Goal: Obtain resource: Download file/media

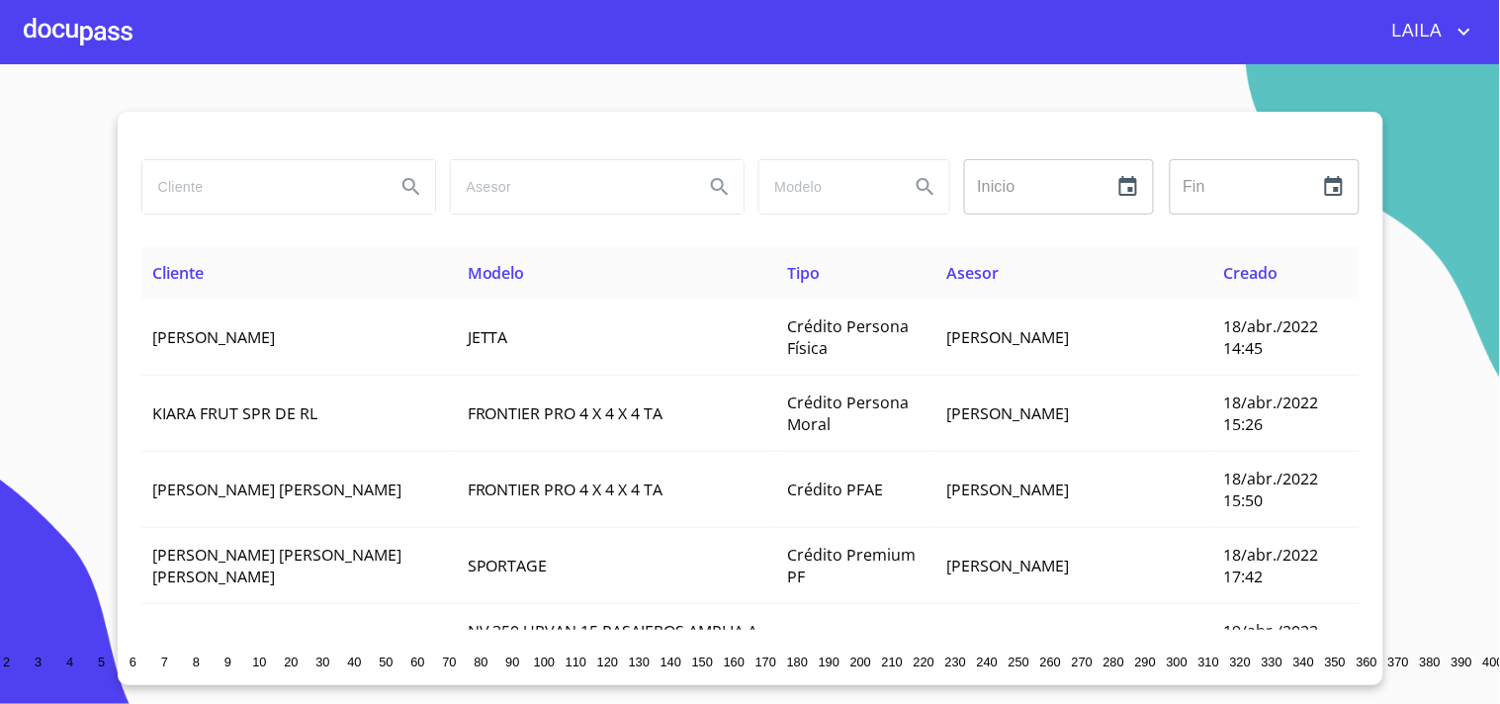
click at [283, 191] on input "search" at bounding box center [260, 186] width 237 height 53
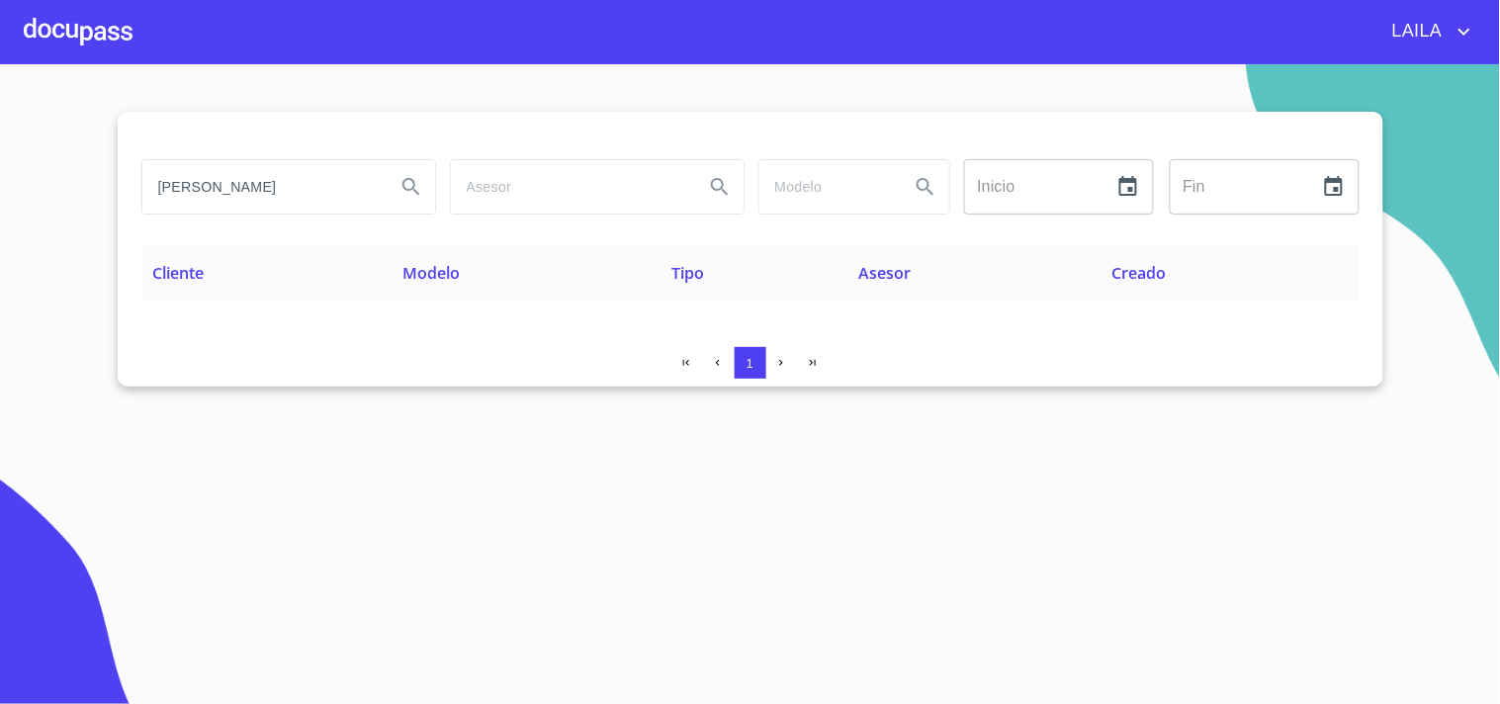
drag, startPoint x: 326, startPoint y: 189, endPoint x: 87, endPoint y: 153, distance: 241.8
click at [87, 153] on section "YOVANI MARMOLEJO Inicio ​ Fin ​ Cliente Modelo Tipo Asesor Creado 1" at bounding box center [750, 384] width 1500 height 640
click at [338, 182] on input "CHIRANI GUADALUPE" at bounding box center [260, 186] width 237 height 53
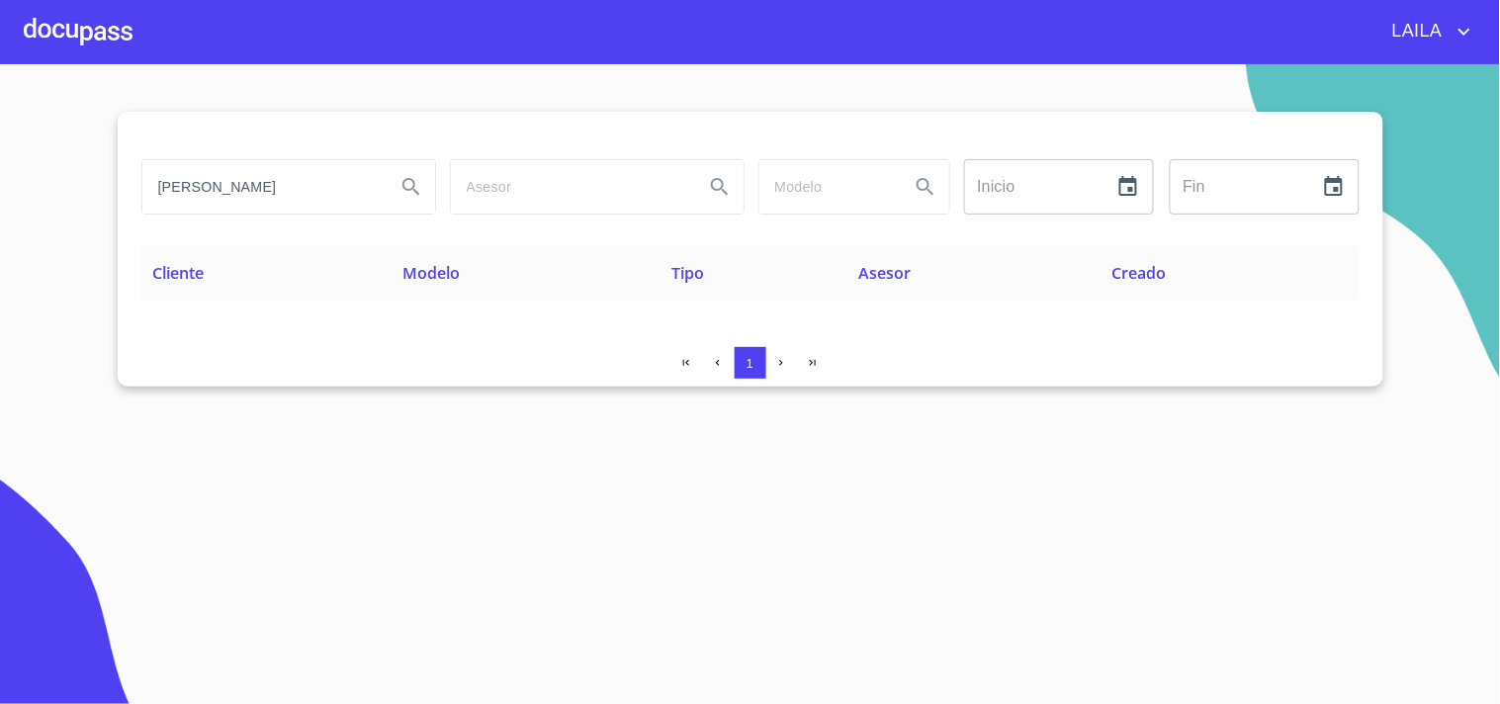
type input "sergio manuel vazquez"
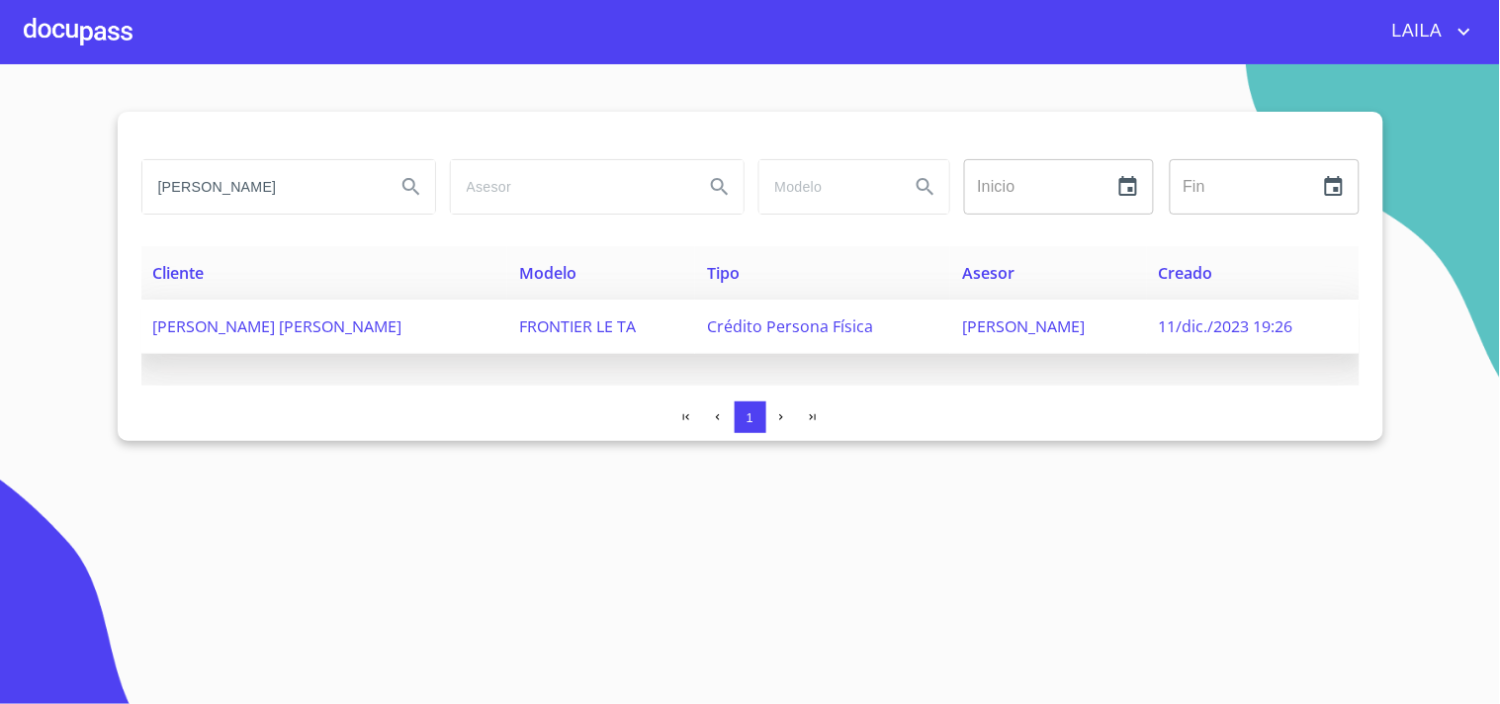
click at [283, 329] on span "SERGIO MANUEL VAZQUEZ VELAZQUEZ" at bounding box center [277, 326] width 249 height 22
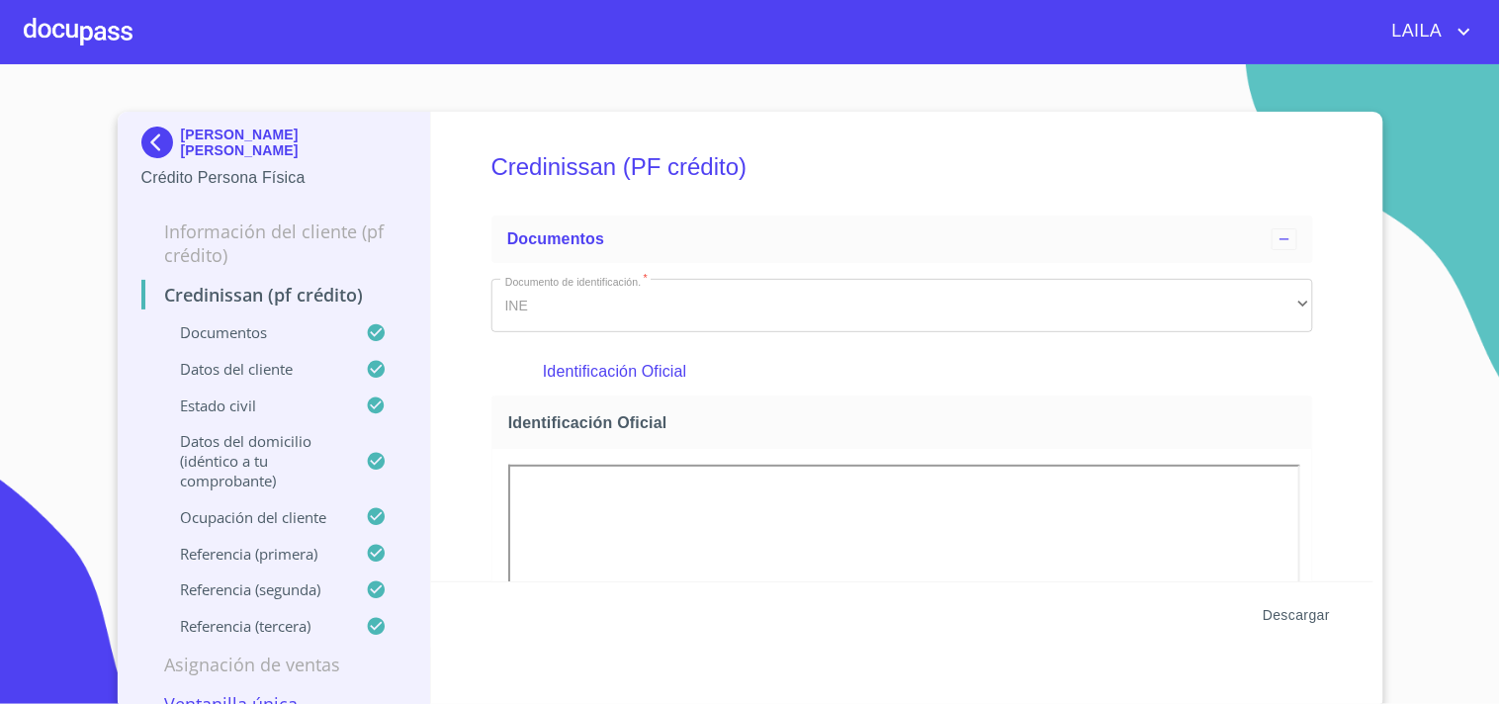
click at [1276, 623] on span "Descargar" at bounding box center [1295, 615] width 67 height 25
click at [159, 149] on img at bounding box center [161, 143] width 40 height 32
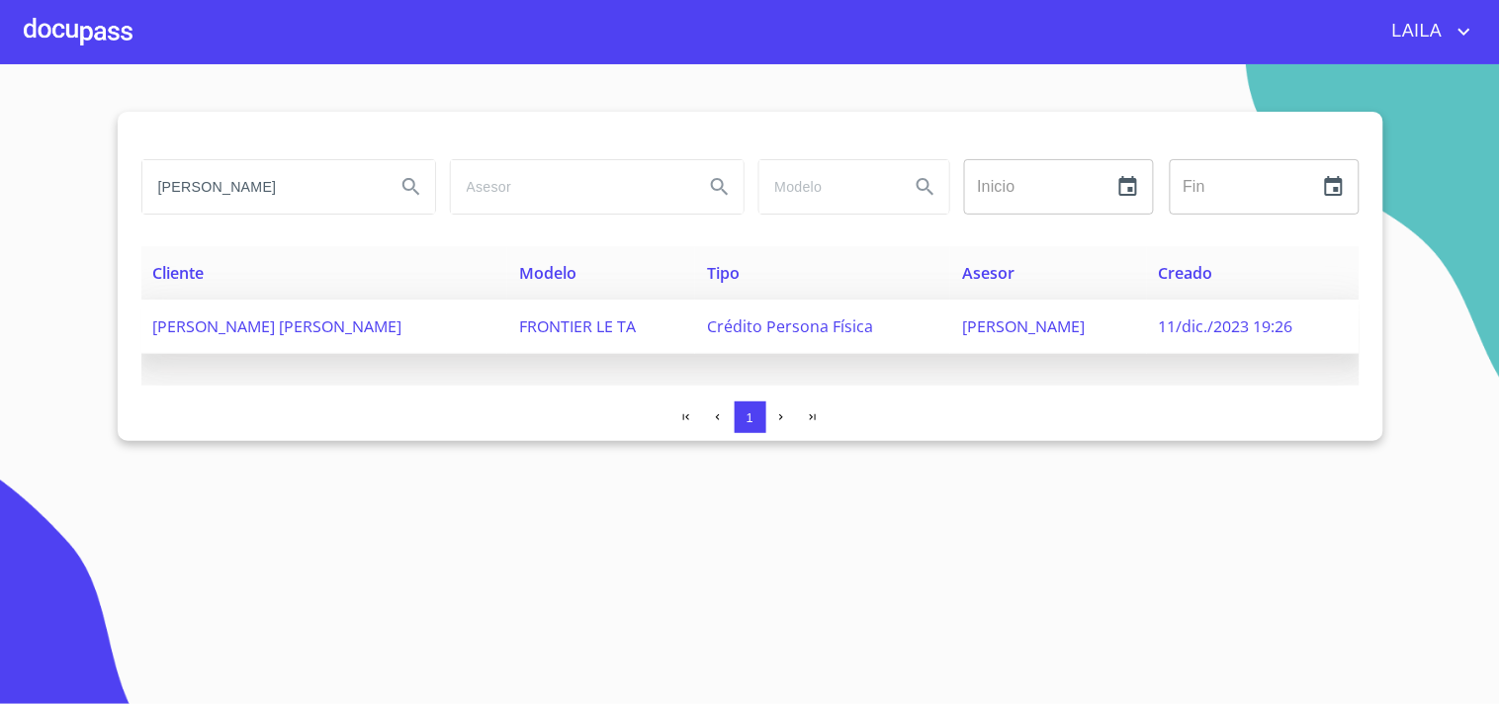
click at [316, 318] on span "SERGIO MANUEL VAZQUEZ VELAZQUEZ" at bounding box center [277, 326] width 249 height 22
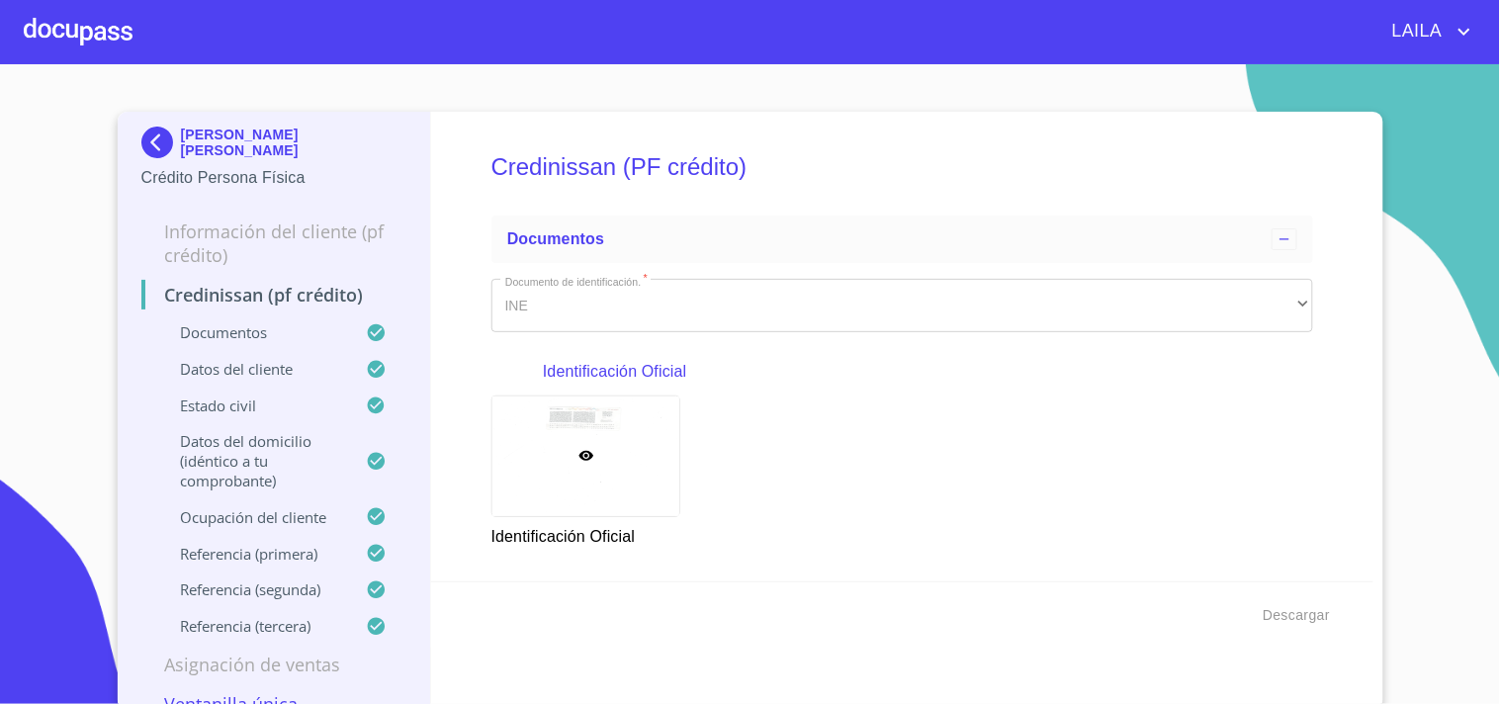
click at [141, 132] on img at bounding box center [161, 143] width 40 height 32
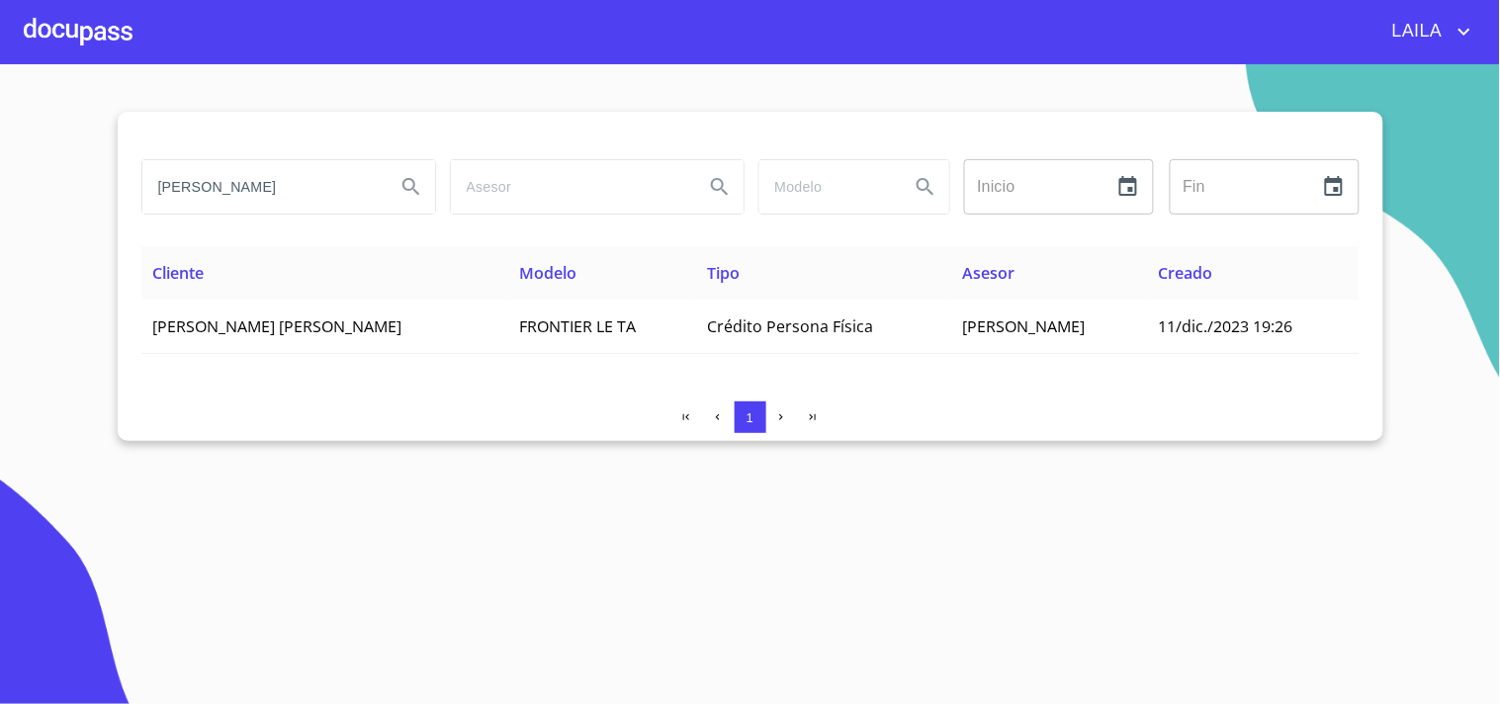
click at [331, 204] on input "sergio manuel vazquez" at bounding box center [260, 186] width 237 height 53
type input "ALZAGA PEREZ"
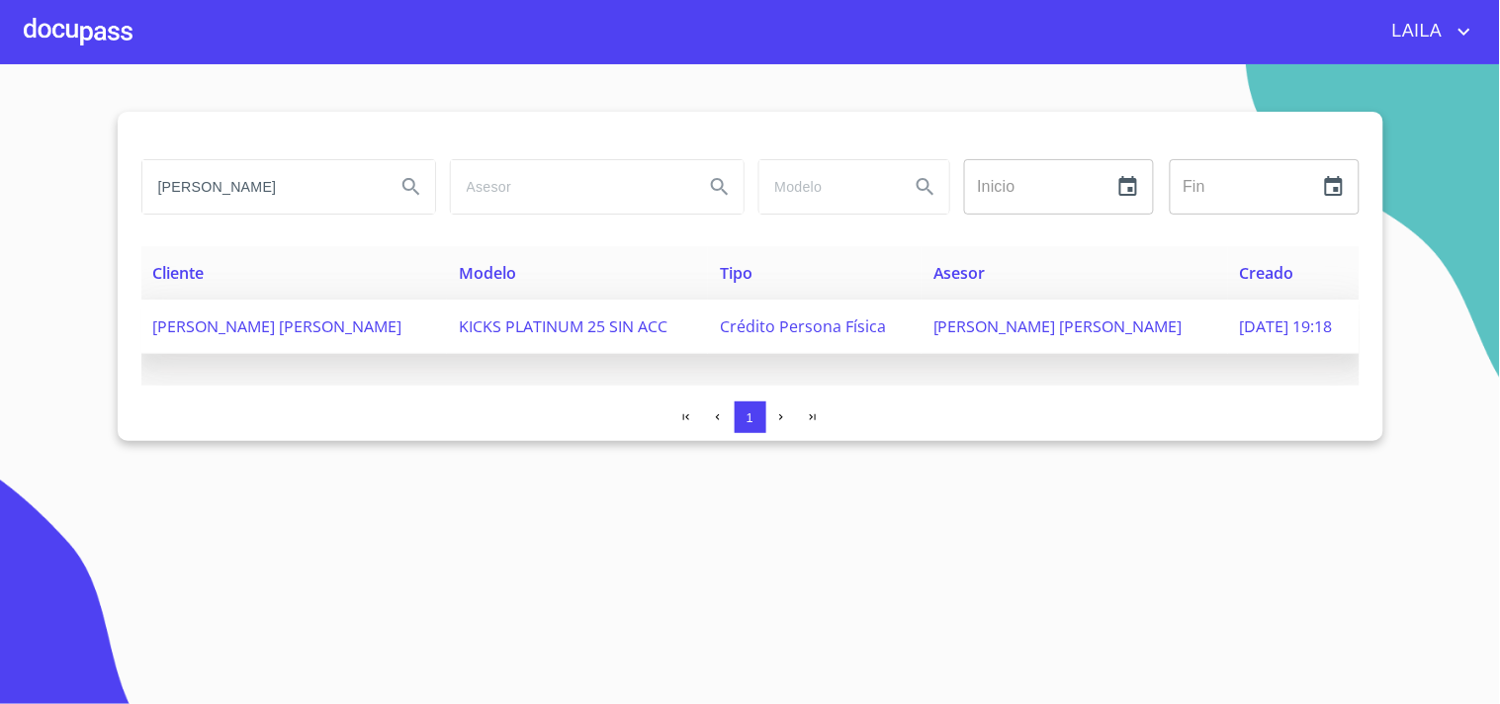
click at [318, 328] on span "ERICK FRANCISCO ALZAGA PEREZ" at bounding box center [277, 326] width 249 height 22
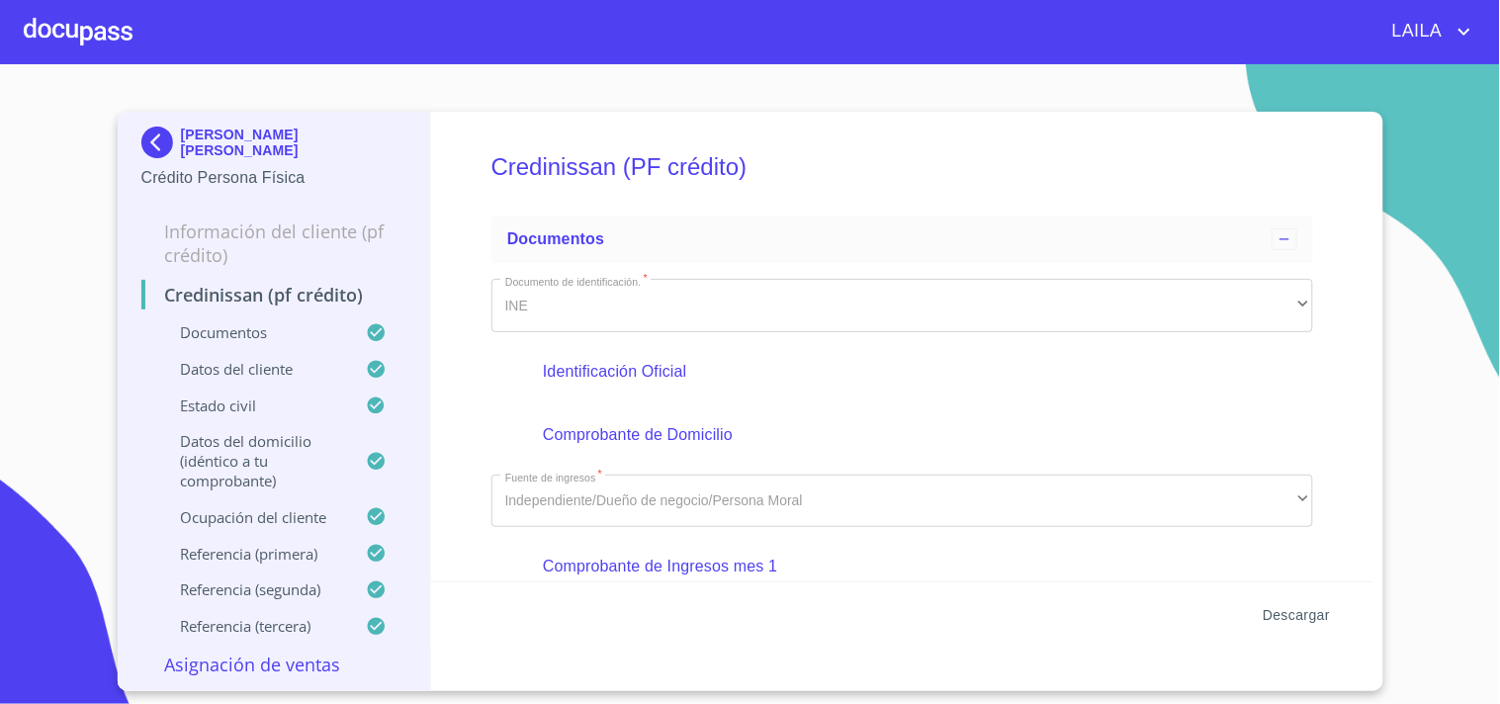
click at [1285, 619] on span "Descargar" at bounding box center [1295, 615] width 67 height 25
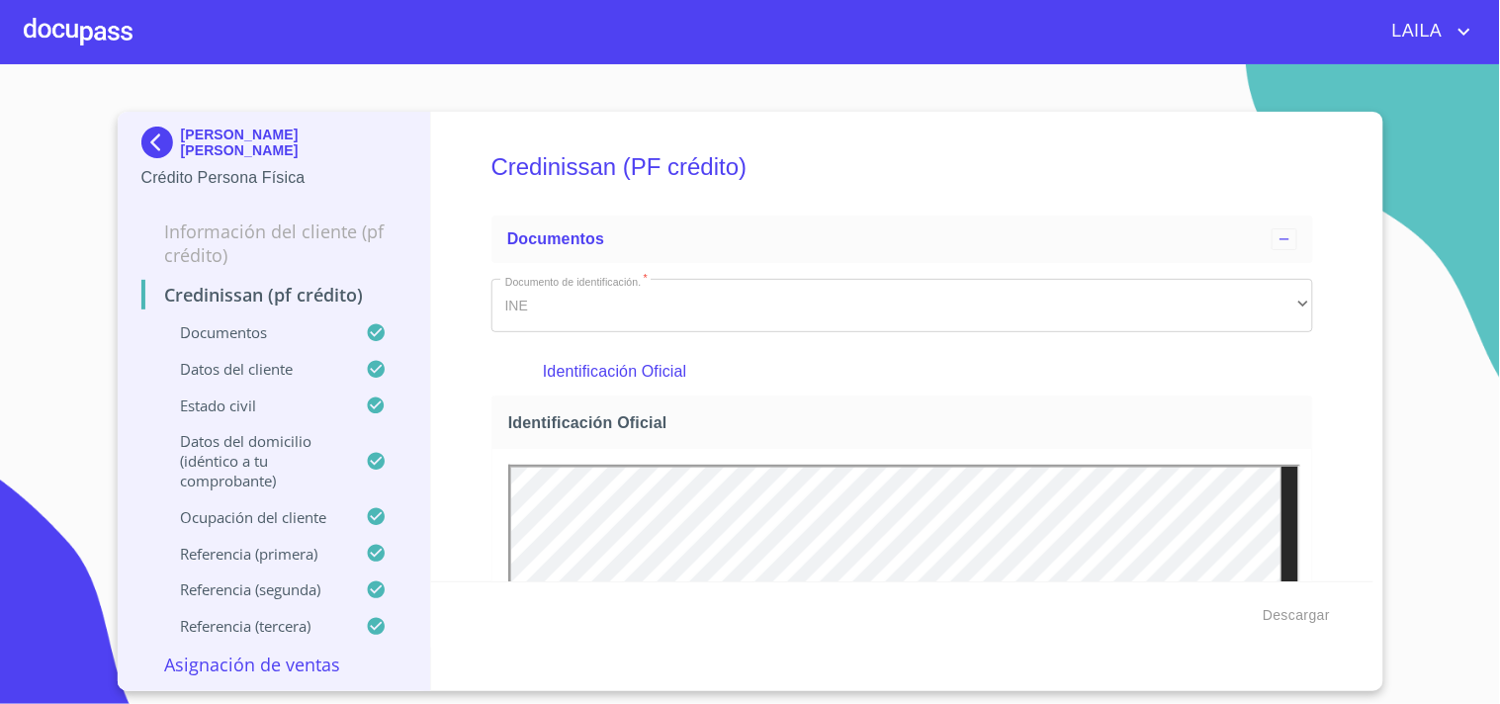
click at [160, 146] on img at bounding box center [161, 143] width 40 height 32
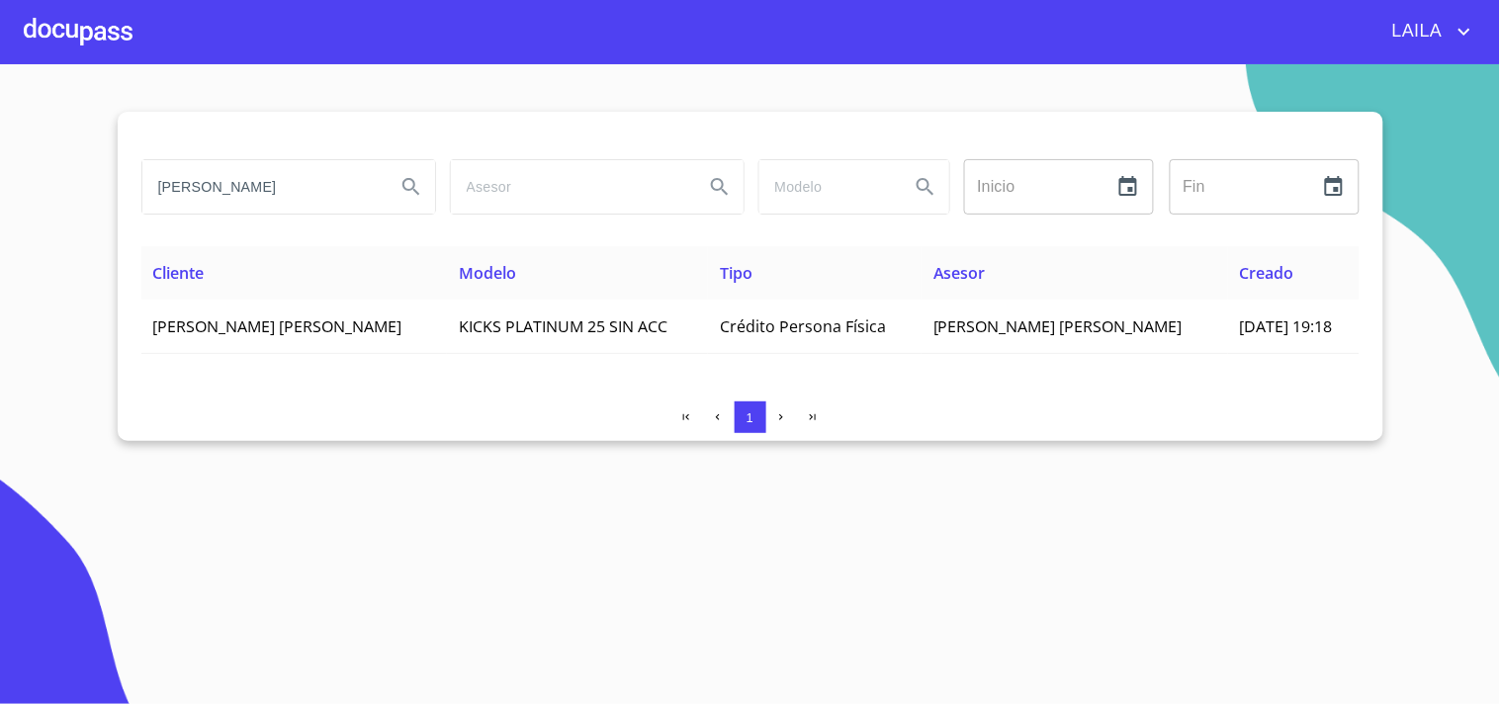
click at [288, 199] on input "ALZAGA PEREZ" at bounding box center [260, 186] width 237 height 53
type input "DELGADILLO VERDUZCO"
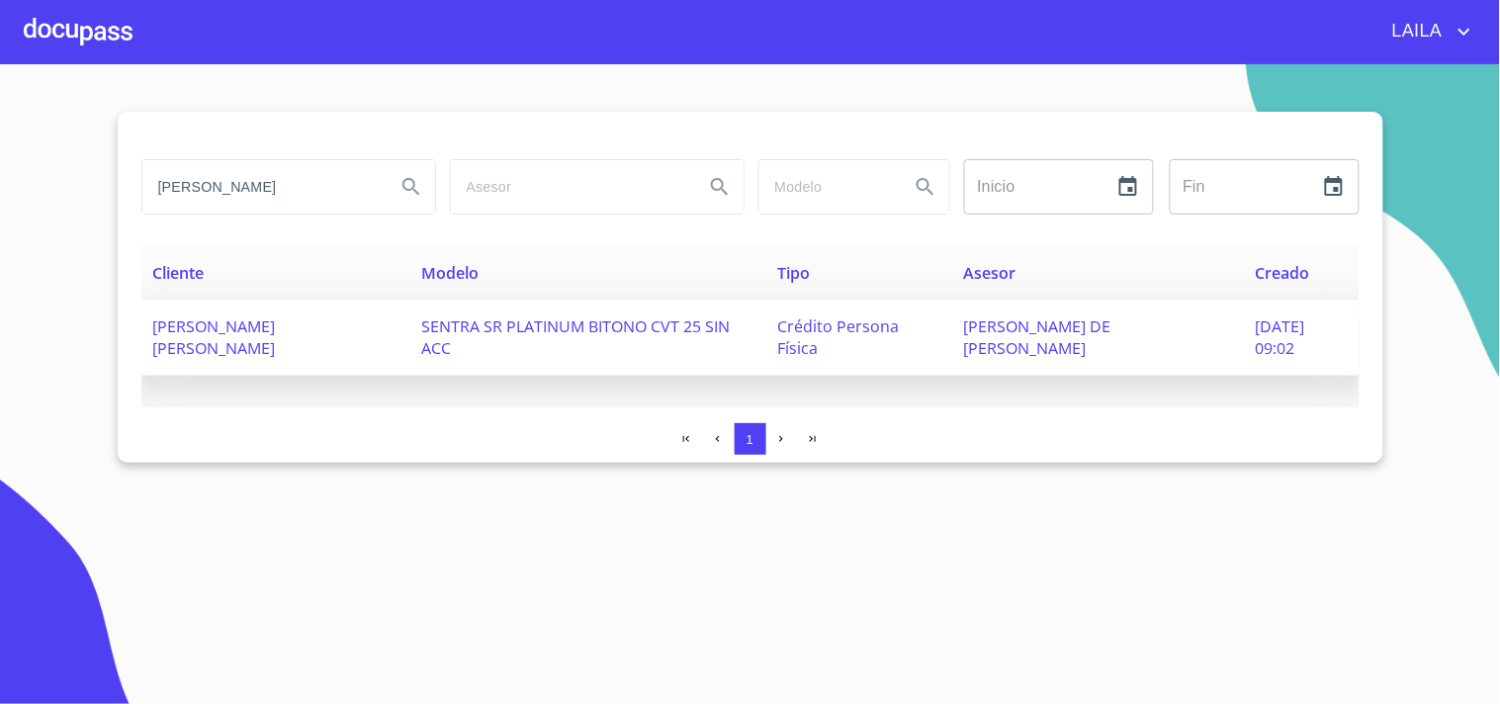
click at [248, 339] on td "JORGE GABRIEL DELGADILLO VERDUZCO" at bounding box center [275, 338] width 268 height 76
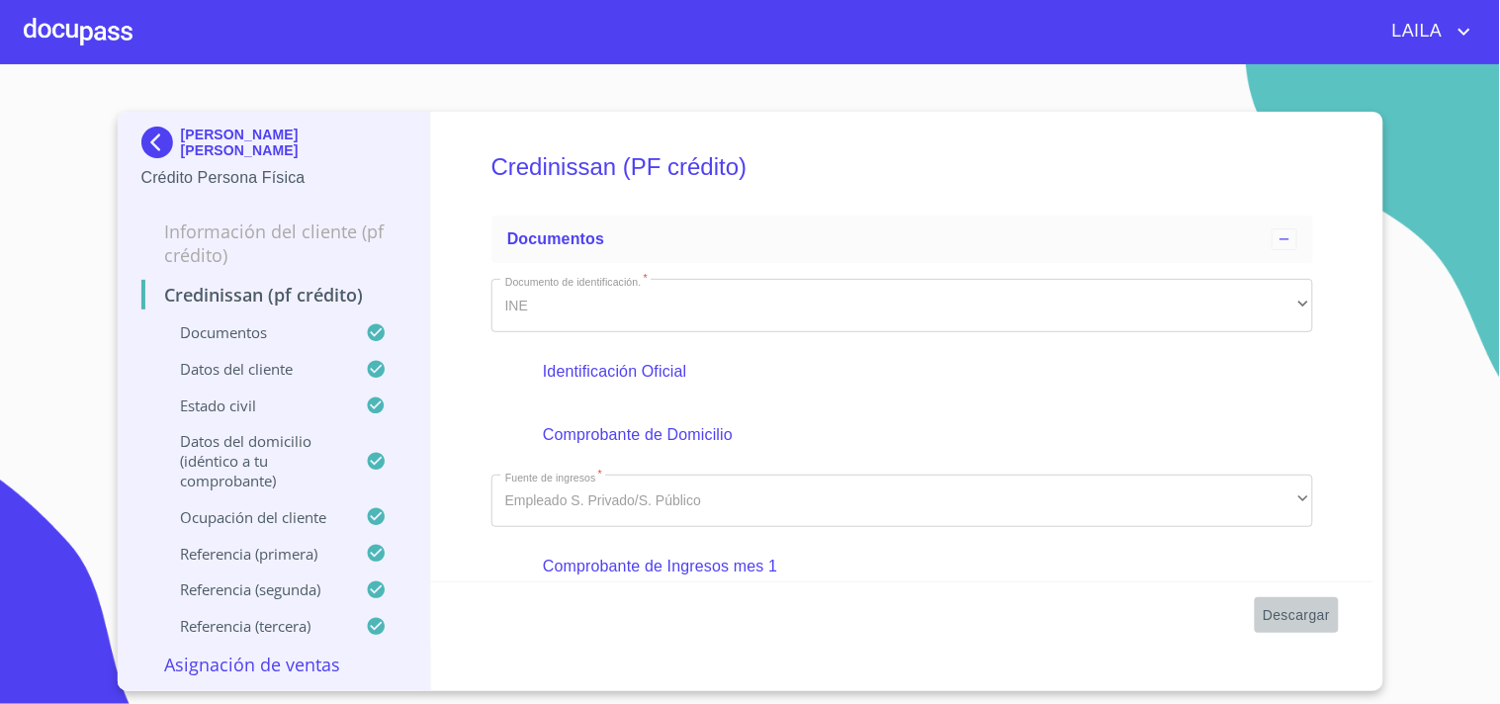
click at [1292, 621] on span "Descargar" at bounding box center [1295, 615] width 67 height 25
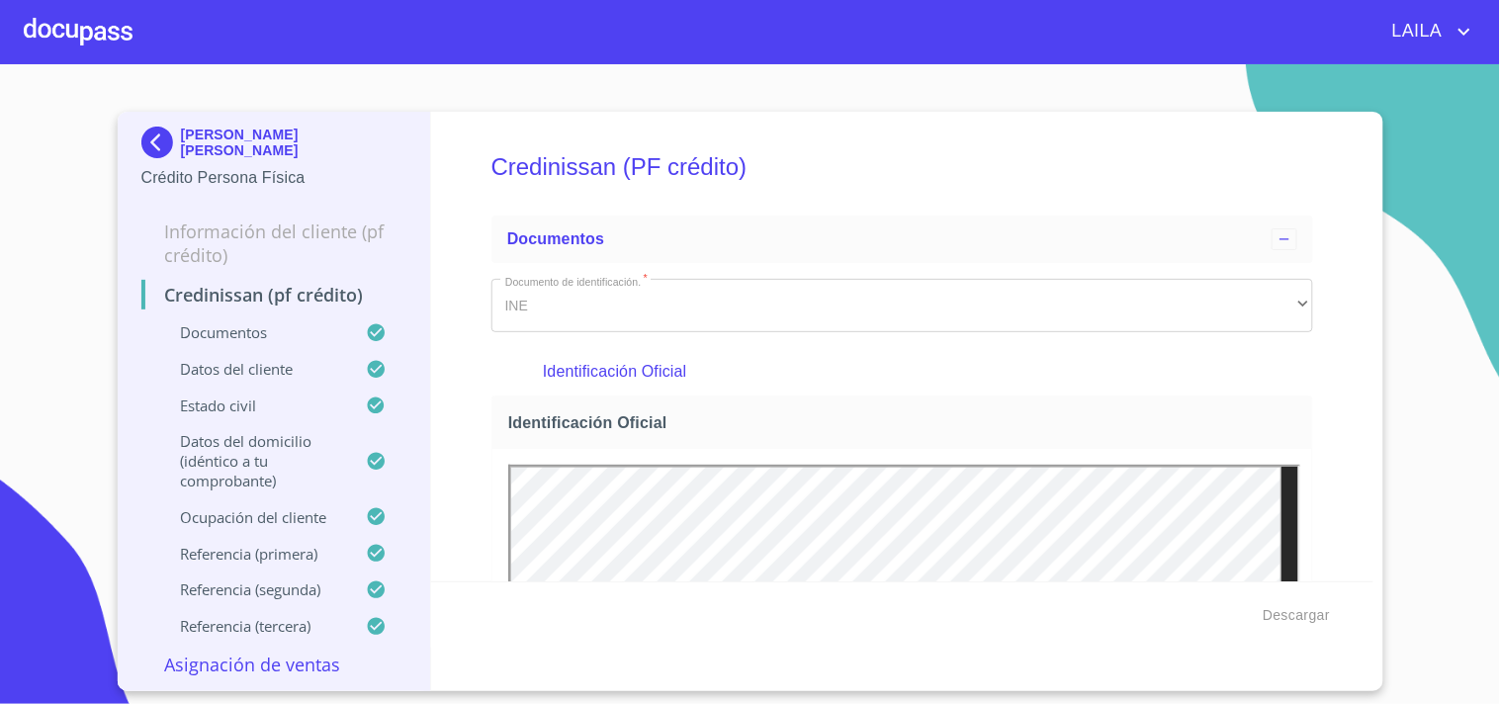
click at [165, 145] on img at bounding box center [161, 143] width 40 height 32
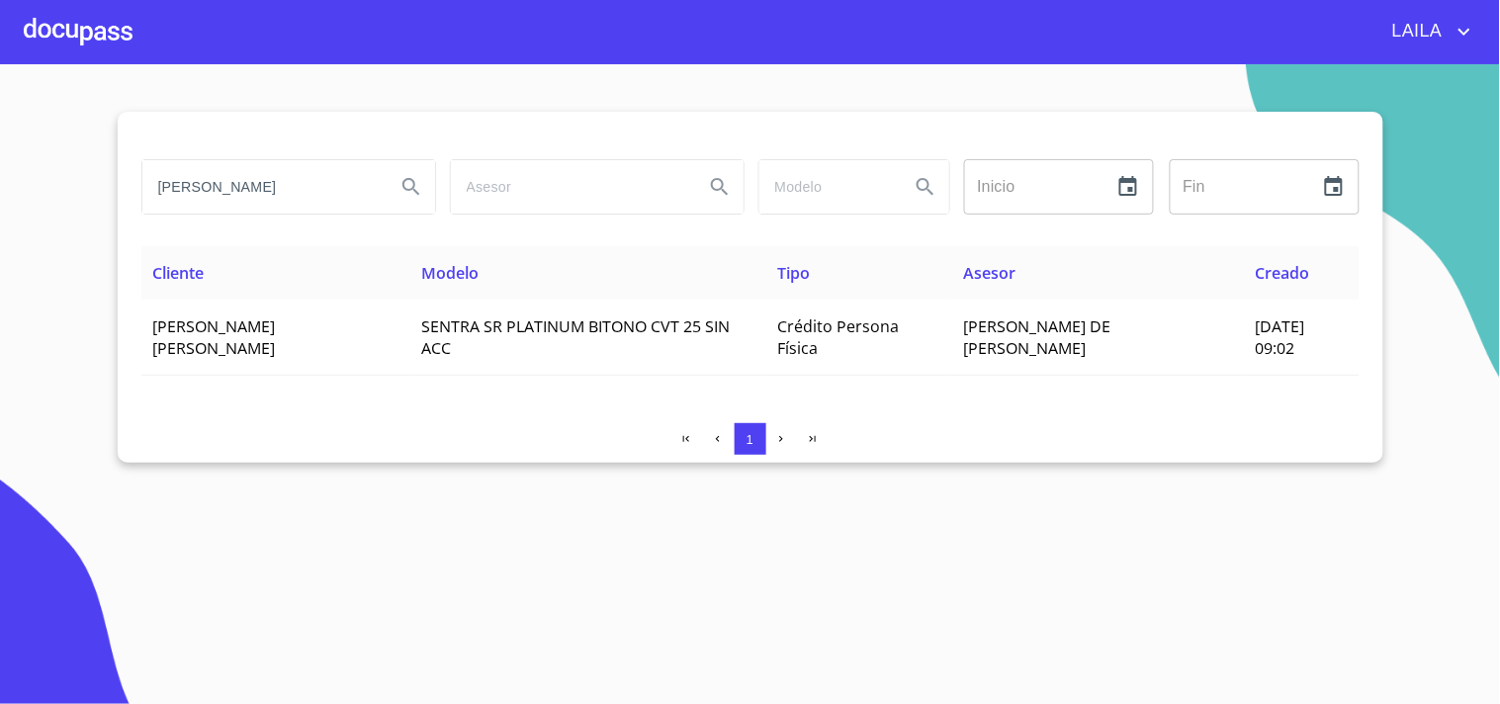
click at [324, 195] on input "DELGADILLO VERDUZCO" at bounding box center [260, 186] width 237 height 53
type input "CHIRANI"
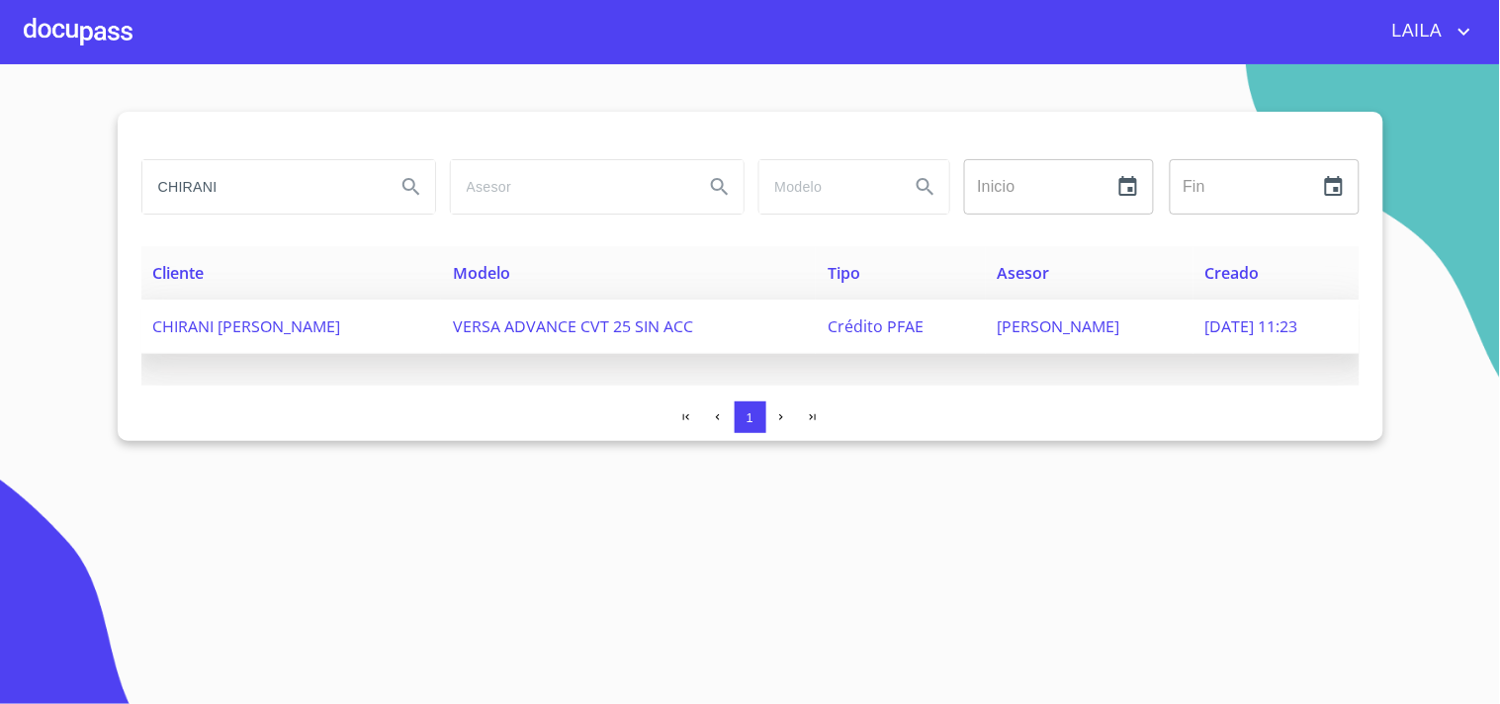
click at [259, 326] on span "CHIRANI [PERSON_NAME]" at bounding box center [247, 326] width 188 height 22
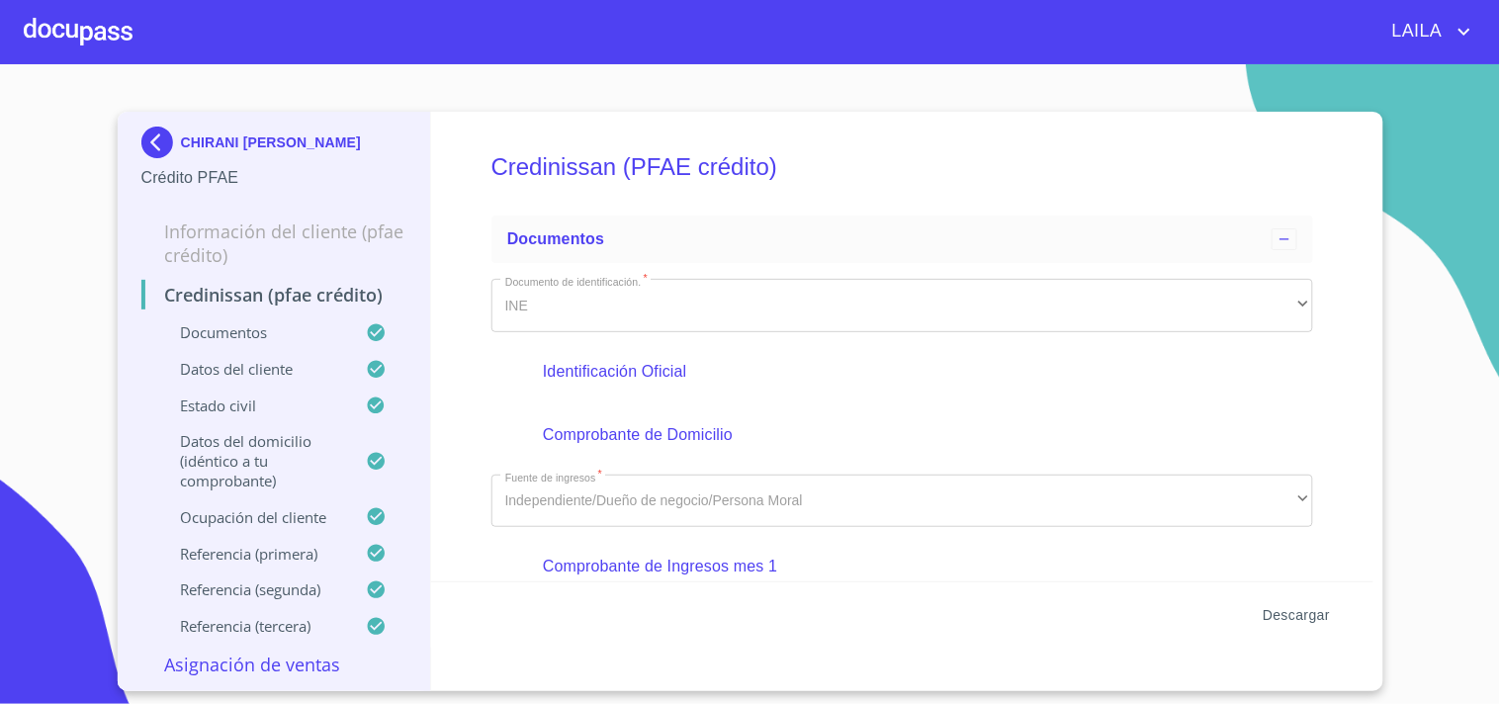
click at [1319, 618] on span "Descargar" at bounding box center [1295, 615] width 67 height 25
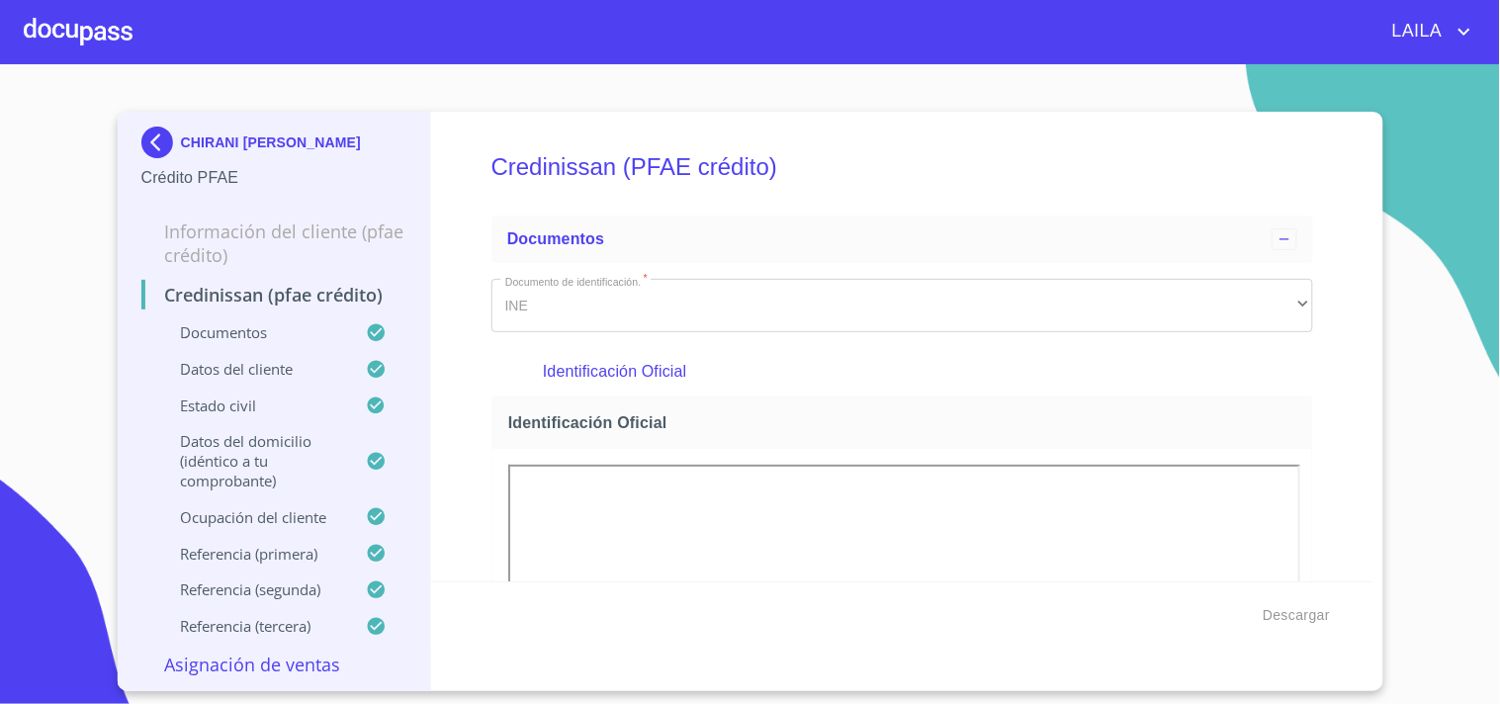
click at [160, 149] on img at bounding box center [161, 143] width 40 height 32
